Goal: Task Accomplishment & Management: Use online tool/utility

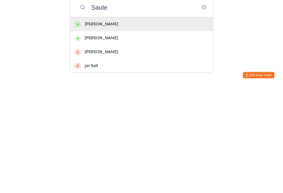
type input "Saule"
click at [128, 127] on div "[PERSON_NAME]" at bounding box center [141, 130] width 134 height 7
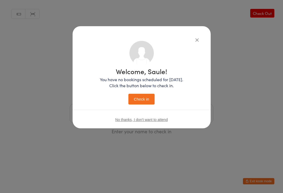
click at [147, 98] on button "Check in" at bounding box center [141, 99] width 26 height 11
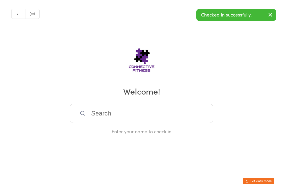
click at [108, 119] on input "search" at bounding box center [141, 113] width 143 height 19
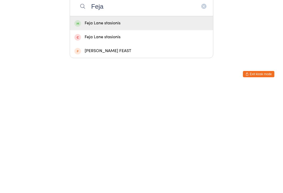
type input "Feja"
click at [98, 127] on div "Feja Lane stasionis" at bounding box center [141, 130] width 134 height 7
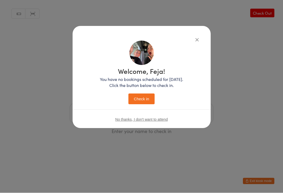
click at [139, 101] on button "Check in" at bounding box center [141, 99] width 26 height 11
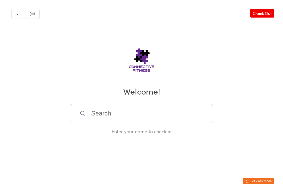
click at [126, 117] on input "search" at bounding box center [141, 113] width 143 height 19
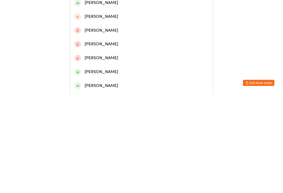
scroll to position [113, 0]
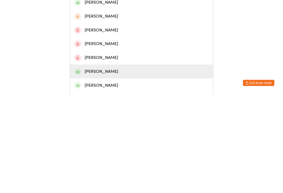
type input "[PERSON_NAME]"
click at [90, 166] on div "[PERSON_NAME]" at bounding box center [141, 169] width 134 height 7
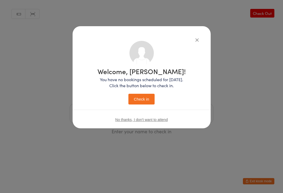
click at [134, 92] on div "Welcome, [PERSON_NAME]! You have no bookings scheduled for [DATE]. Click the bu…" at bounding box center [141, 86] width 88 height 37
click at [132, 99] on button "Check in" at bounding box center [141, 99] width 26 height 11
